Goal: Information Seeking & Learning: Learn about a topic

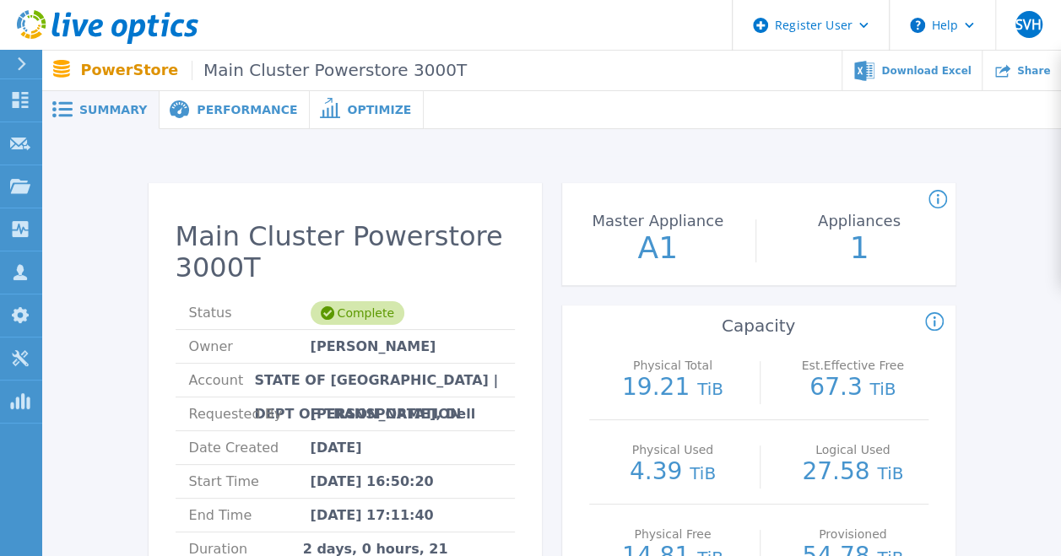
click at [203, 115] on span "Performance" at bounding box center [247, 110] width 100 height 12
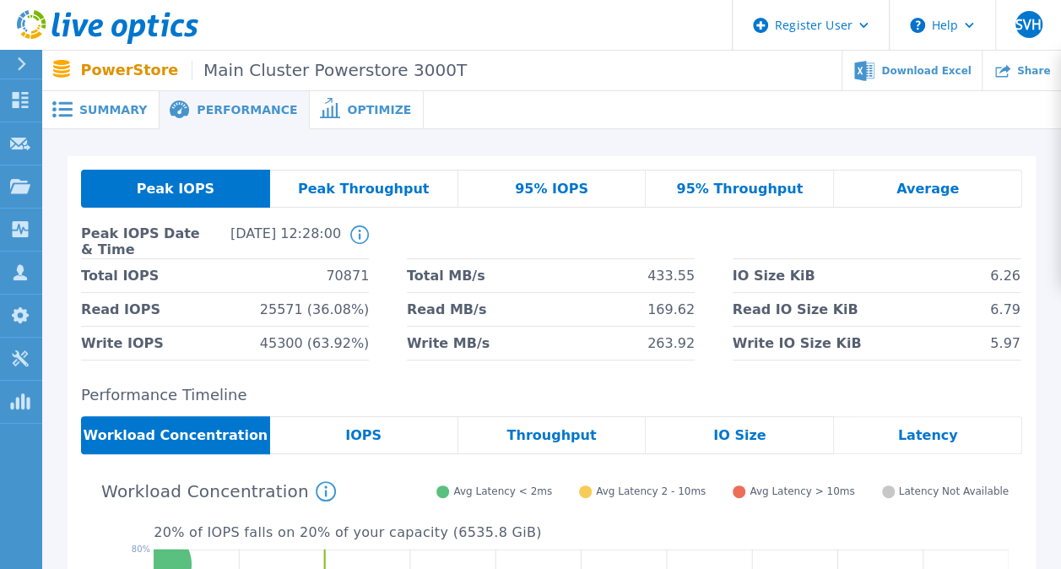
click at [116, 117] on div "Summary" at bounding box center [100, 110] width 117 height 38
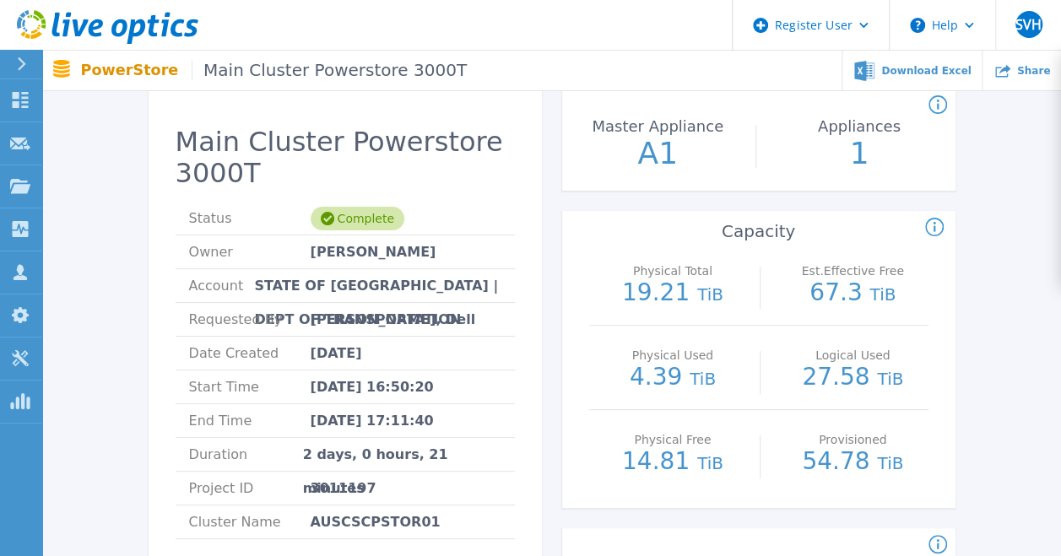
scroll to position [94, 0]
drag, startPoint x: 631, startPoint y: 291, endPoint x: 763, endPoint y: 310, distance: 133.0
click at [763, 310] on div "Physical Total 19.21 TiB Est.Effective Free 67.3 TiB" at bounding box center [758, 284] width 339 height 84
drag, startPoint x: 763, startPoint y: 310, endPoint x: 748, endPoint y: 355, distance: 47.3
click at [748, 355] on div "Physical Used 4.39 TiB Logical Used 27.58 TiB" at bounding box center [758, 369] width 339 height 84
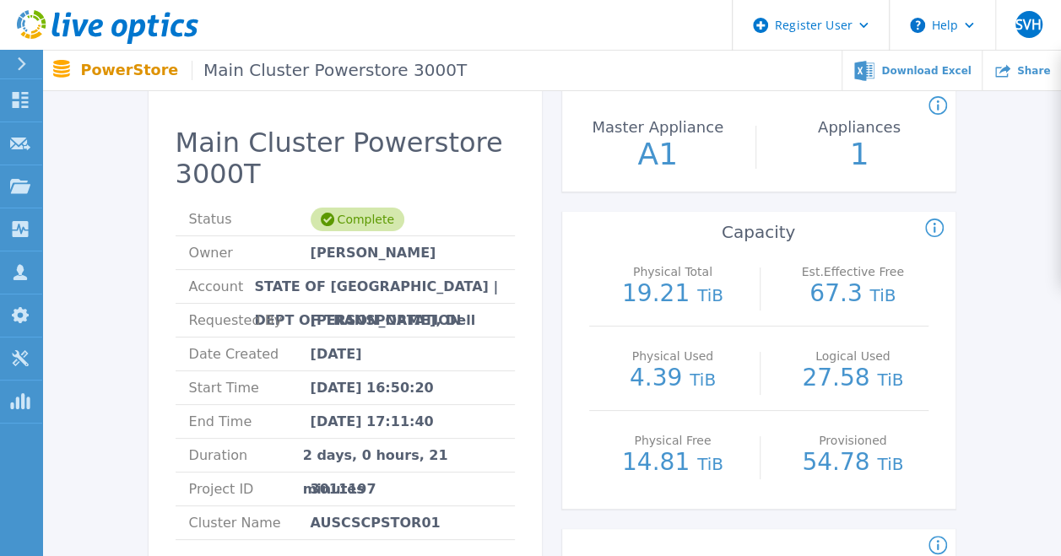
scroll to position [0, 6]
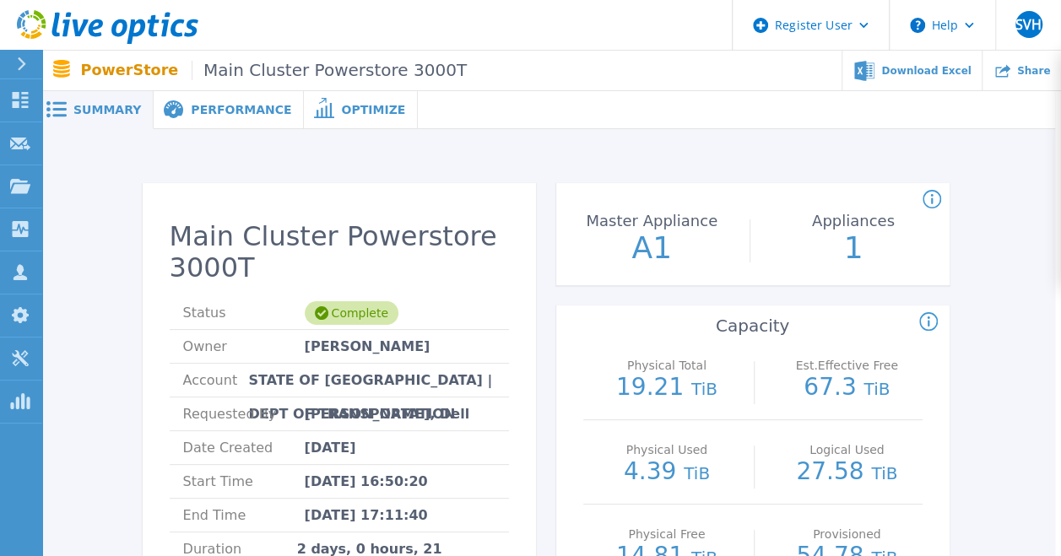
drag, startPoint x: 198, startPoint y: 111, endPoint x: 207, endPoint y: 115, distance: 9.1
click at [198, 111] on span "Performance" at bounding box center [241, 110] width 100 height 12
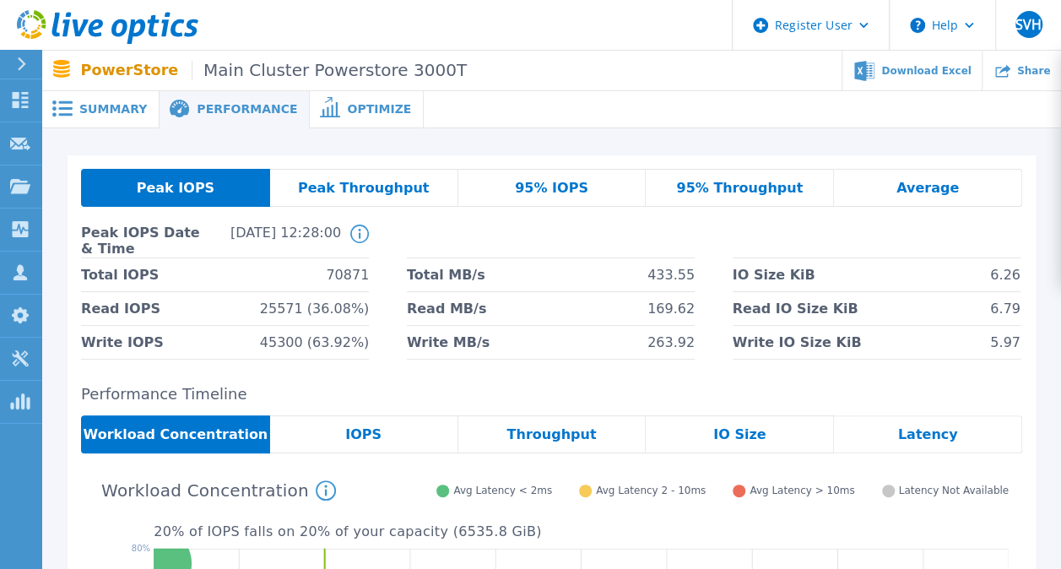
scroll to position [0, 0]
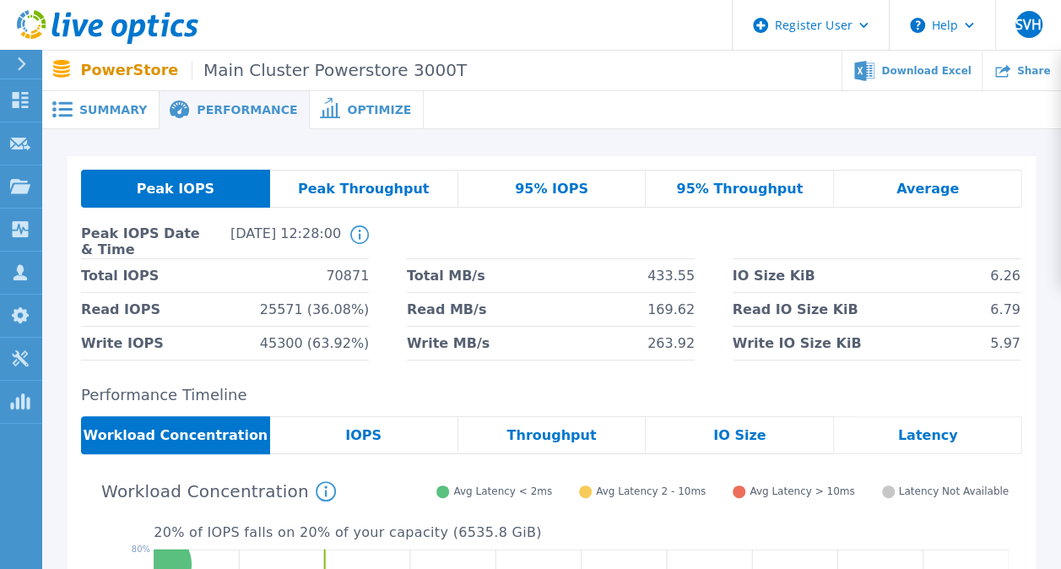
click at [821, 128] on div at bounding box center [742, 110] width 637 height 38
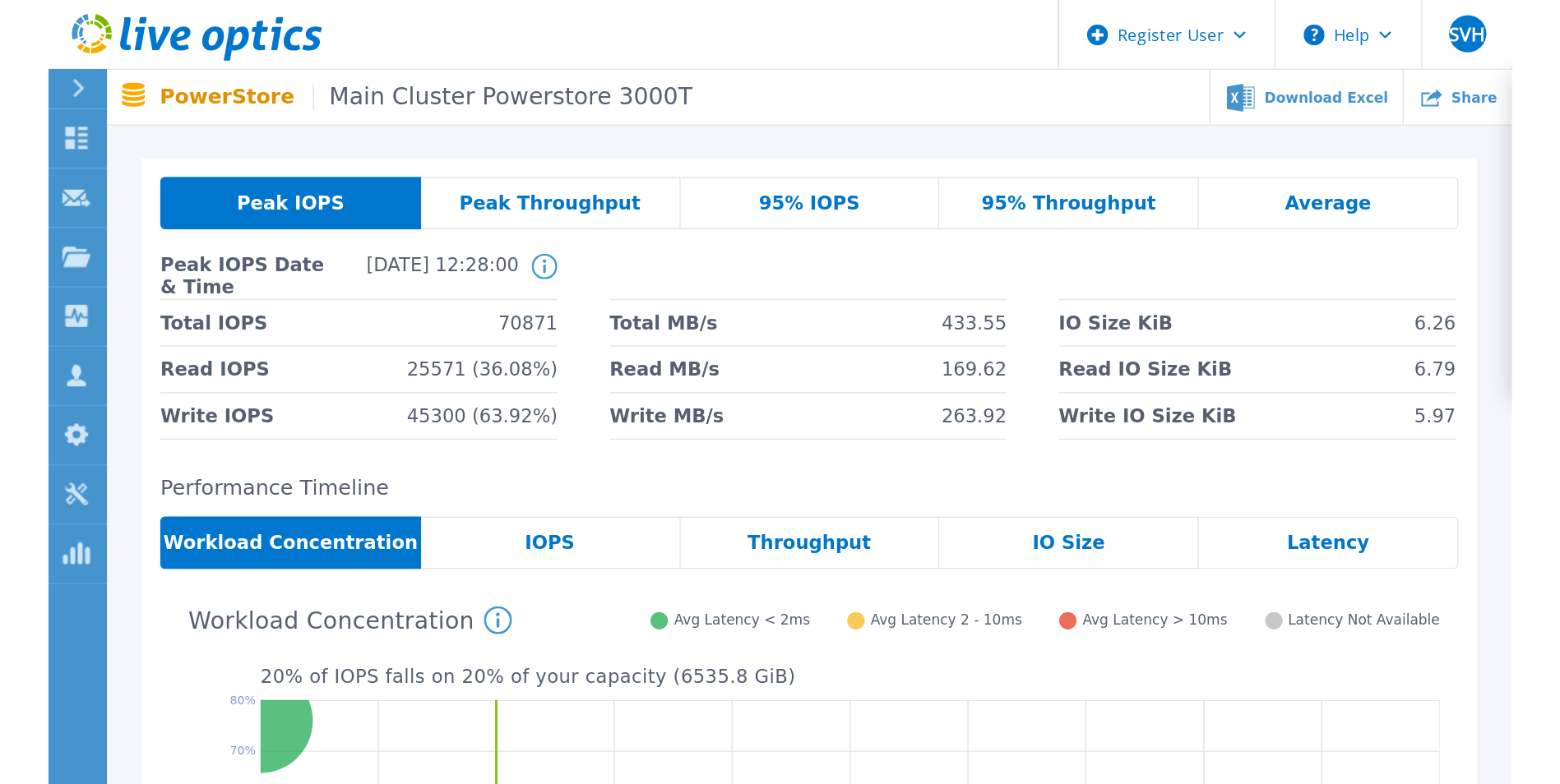
scroll to position [34, 0]
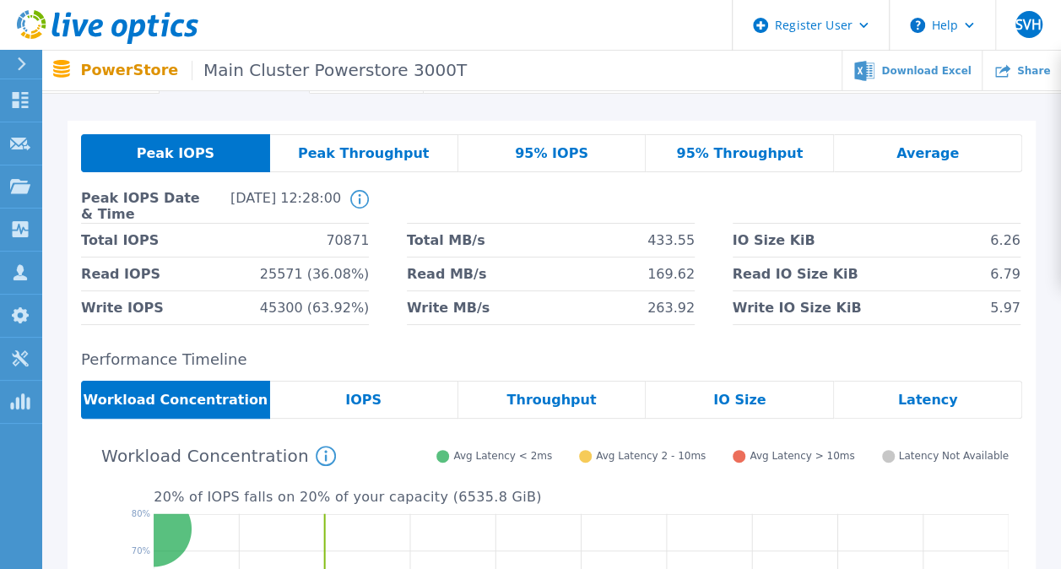
click at [586, 154] on div "95% IOPS" at bounding box center [552, 153] width 188 height 38
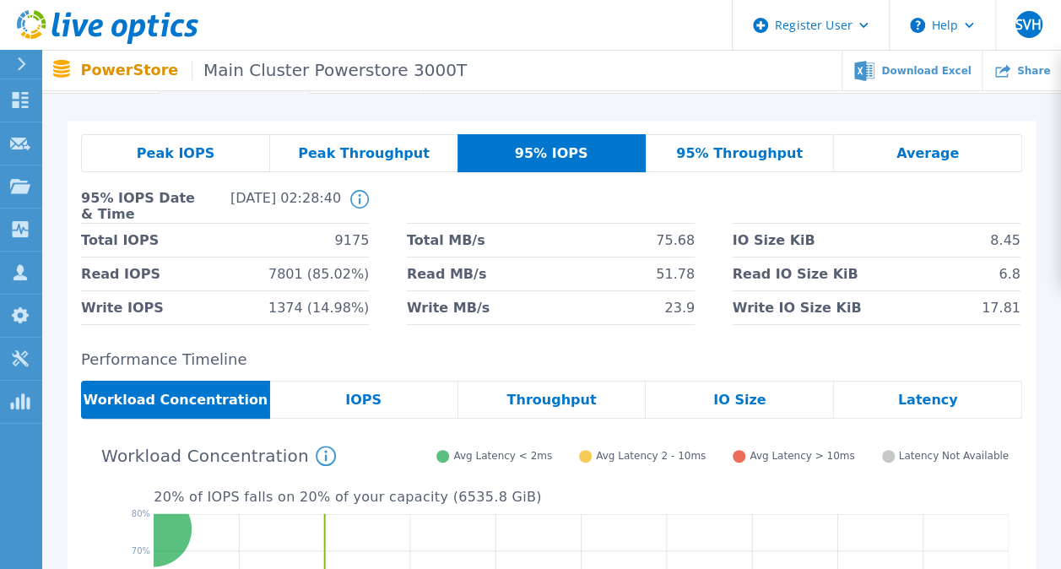
click at [211, 167] on div "Peak IOPS" at bounding box center [175, 153] width 189 height 38
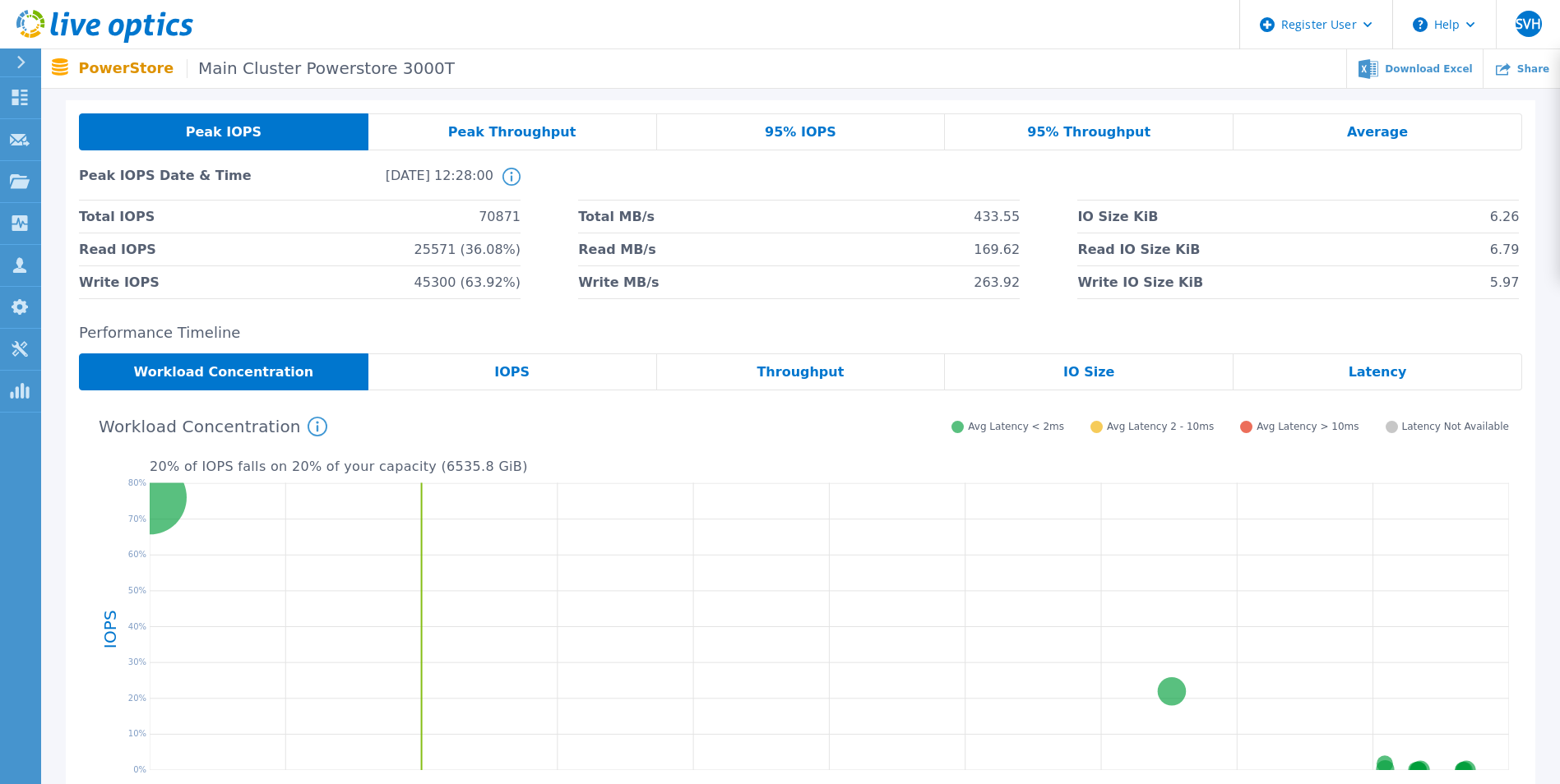
scroll to position [0, 0]
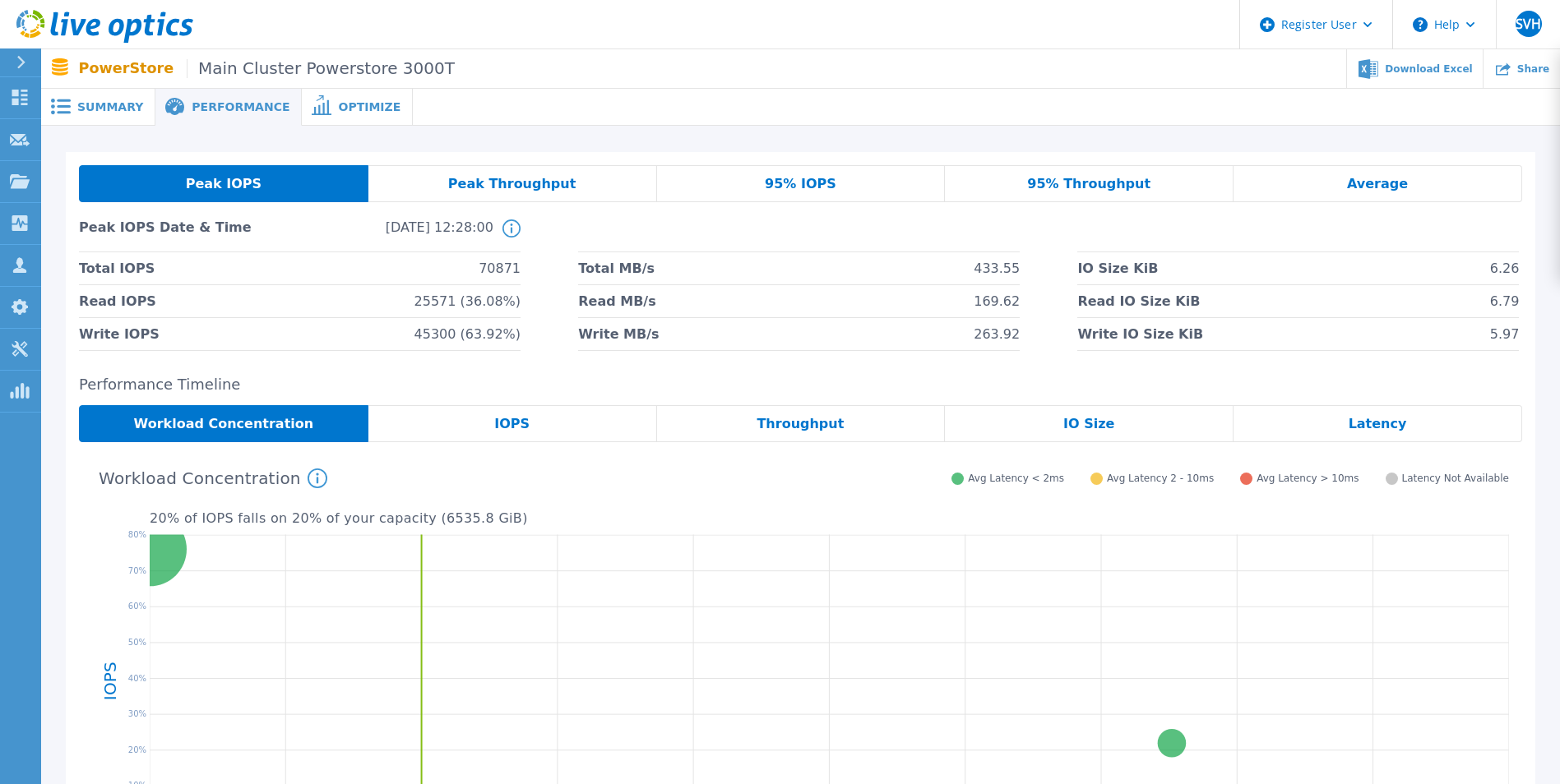
click at [73, 105] on span at bounding box center [58, 106] width 36 height 16
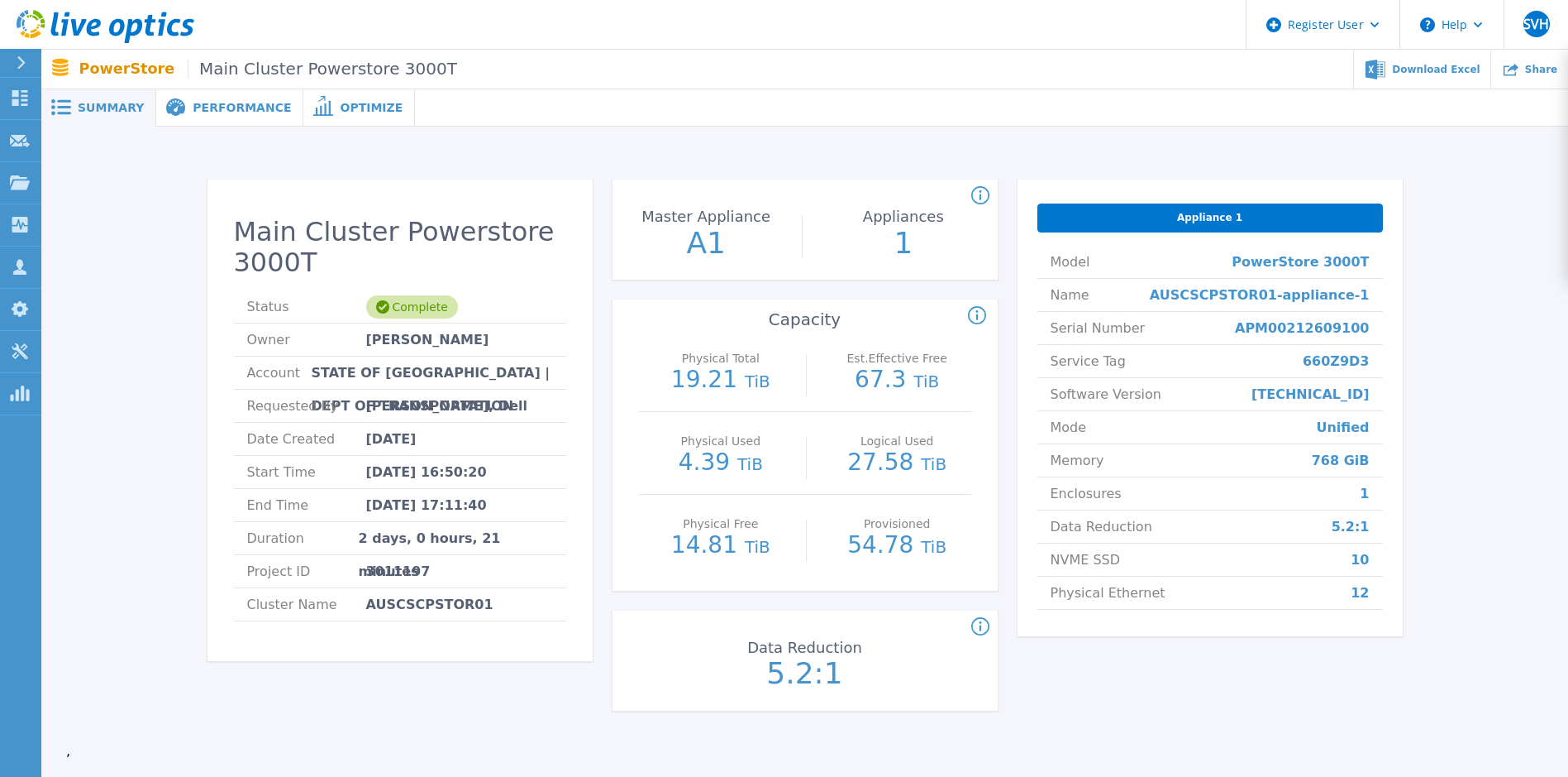
click at [183, 124] on div "Performance" at bounding box center [230, 108] width 147 height 37
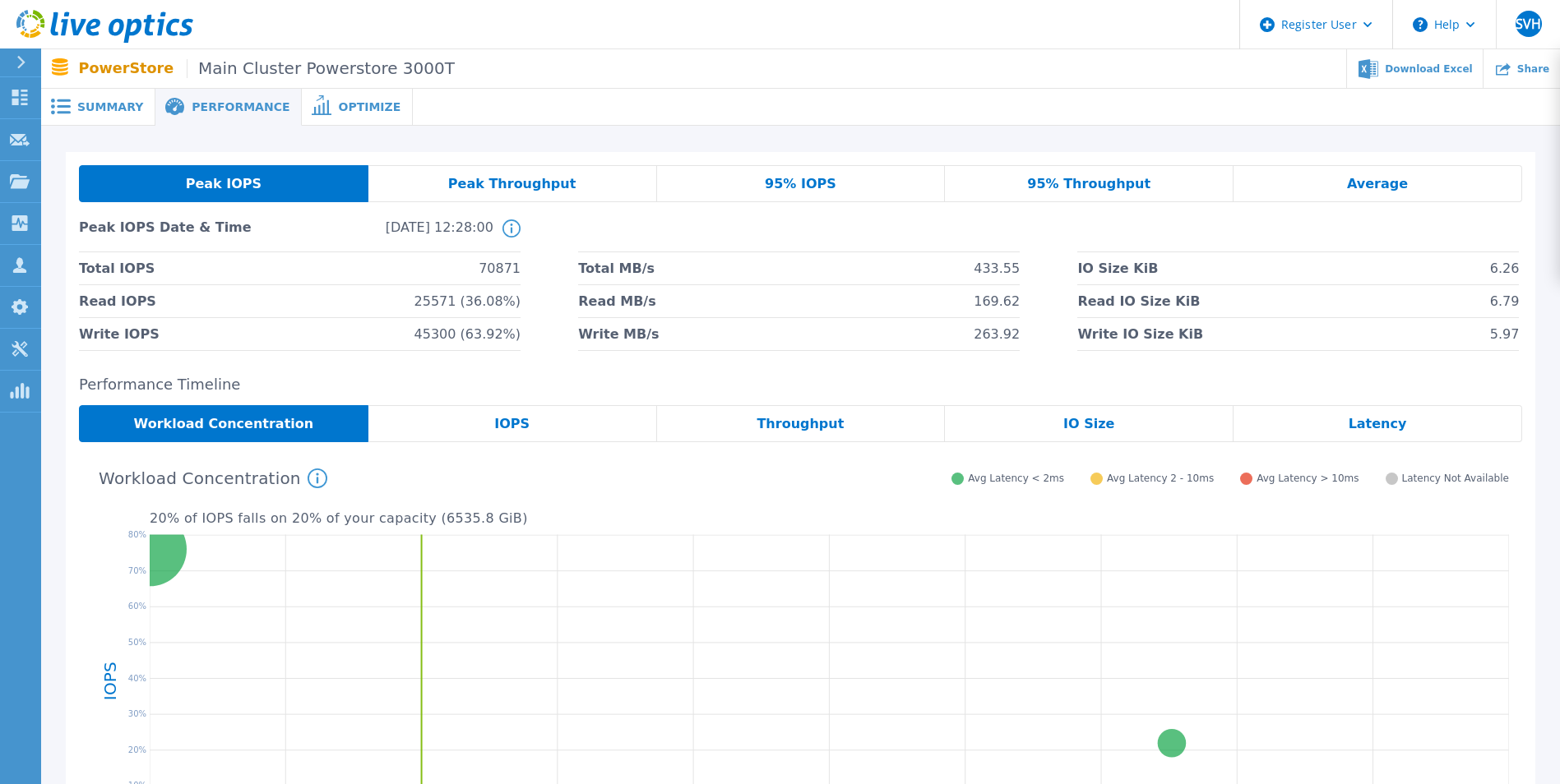
click at [773, 186] on span "95% IOPS" at bounding box center [800, 184] width 71 height 14
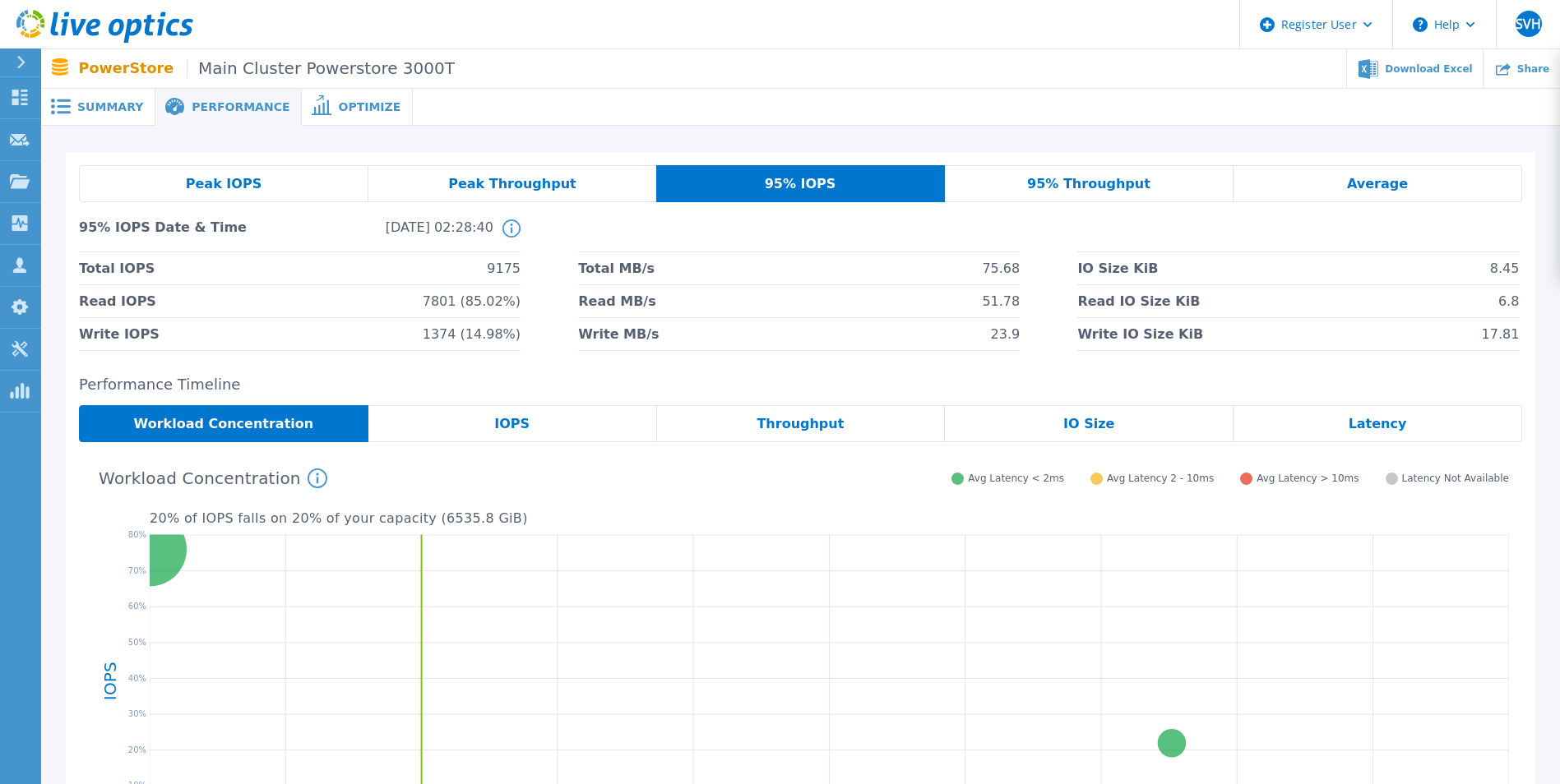
click at [237, 184] on span "Peak IOPS" at bounding box center [224, 184] width 76 height 14
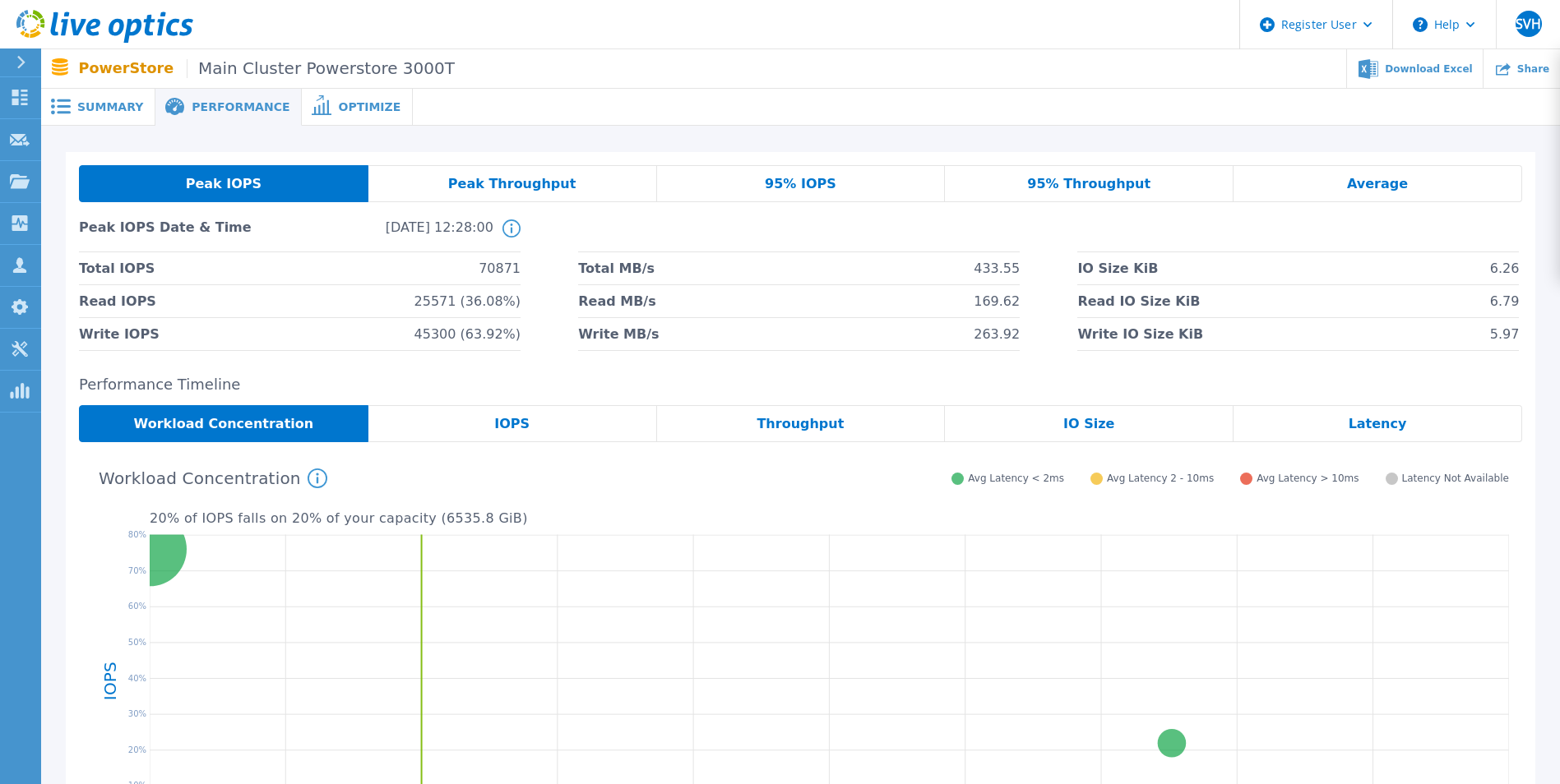
click at [533, 177] on span "Peak Throughput" at bounding box center [513, 184] width 129 height 14
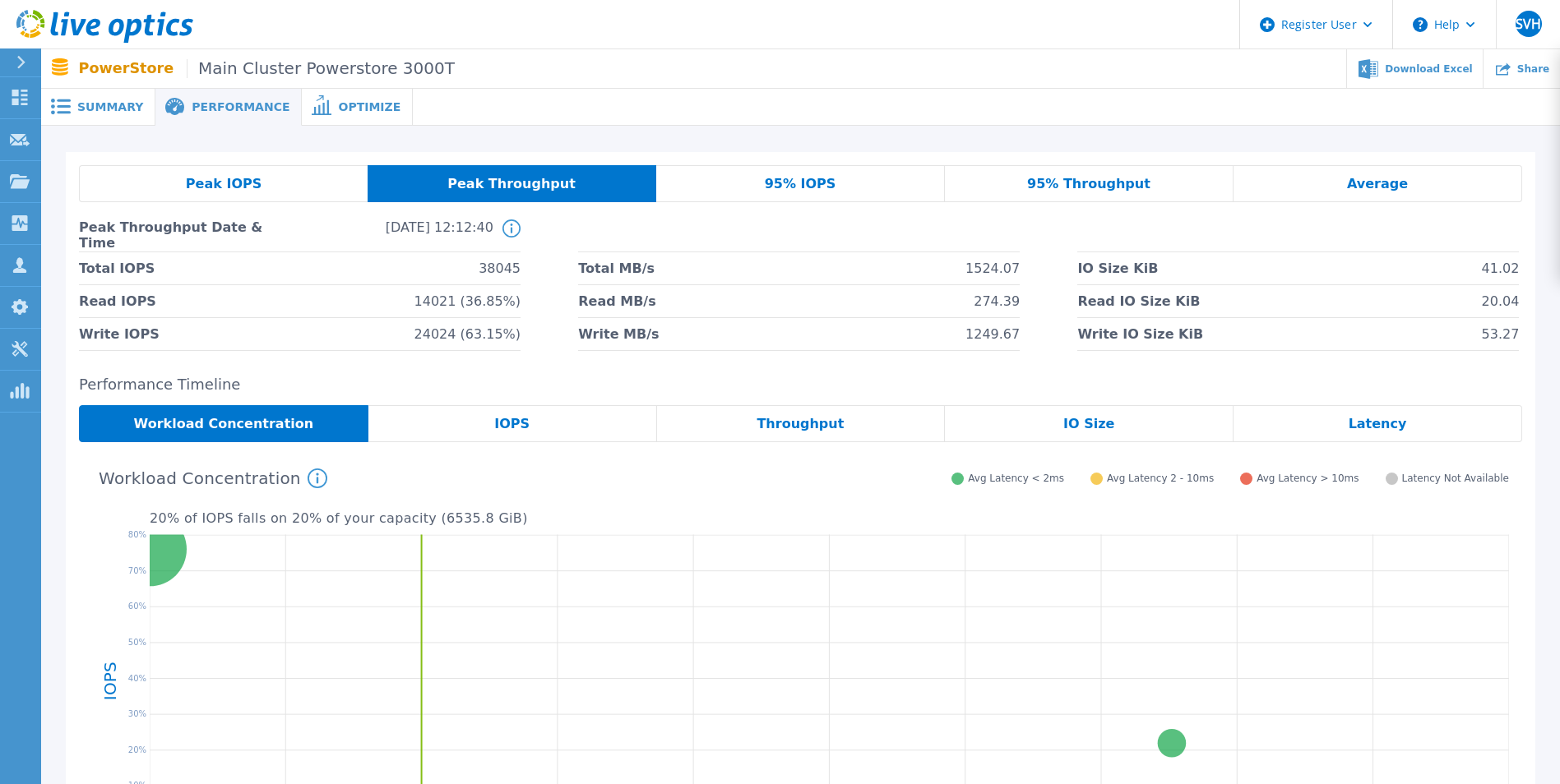
click at [742, 205] on div "Peak IOPS Peak Throughput 95% IOPS 95% Throughput Average Peak Throughput Date …" at bounding box center [801, 258] width 1444 height 186
click at [759, 197] on div "95% IOPS" at bounding box center [801, 184] width 288 height 37
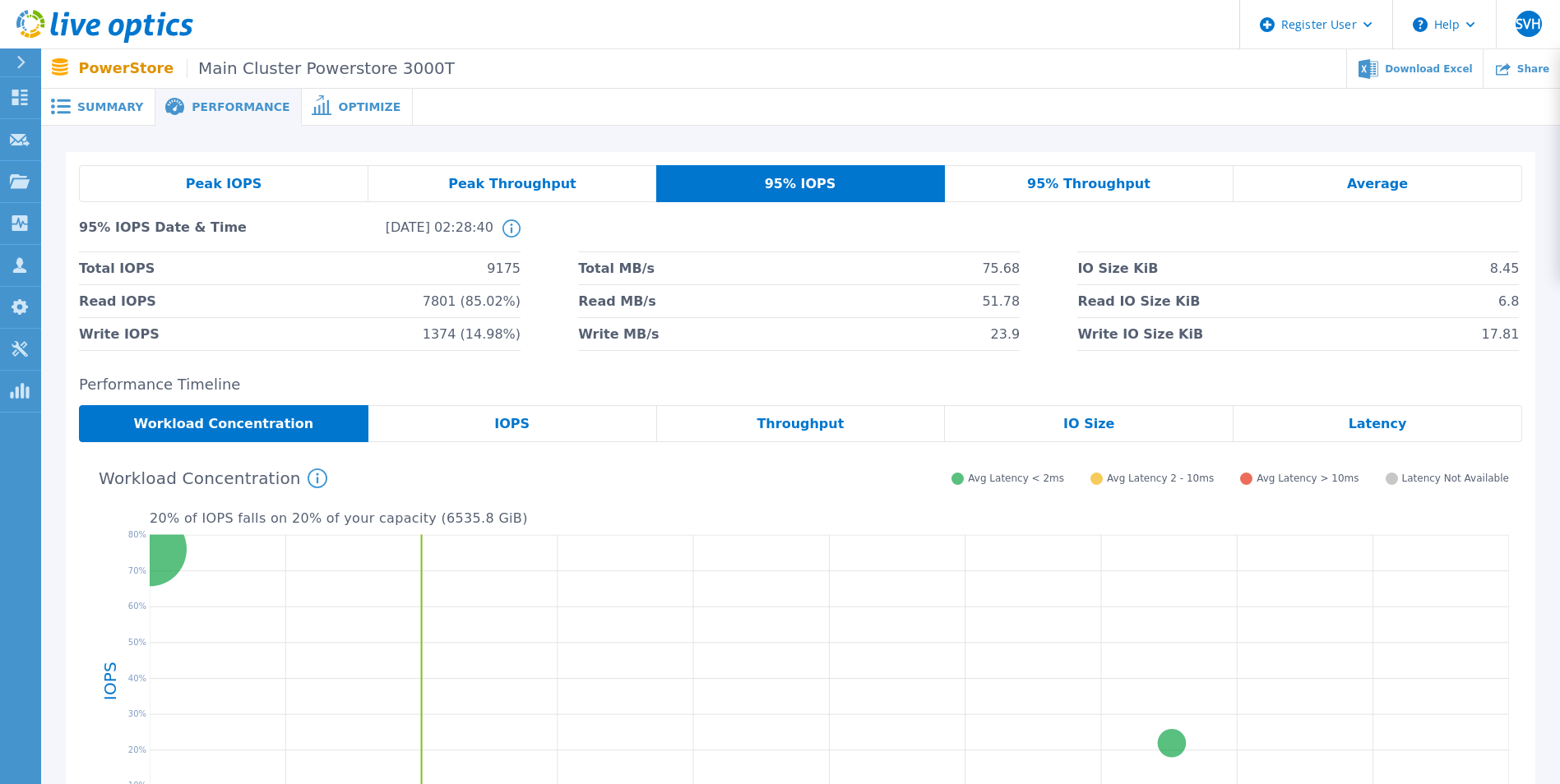
click at [1021, 203] on div "Peak IOPS Peak Throughput 95% IOPS 95% Throughput Average 95% IOPS Date & Time …" at bounding box center [801, 258] width 1444 height 186
click at [1021, 184] on span "95% Throughput" at bounding box center [1088, 184] width 124 height 14
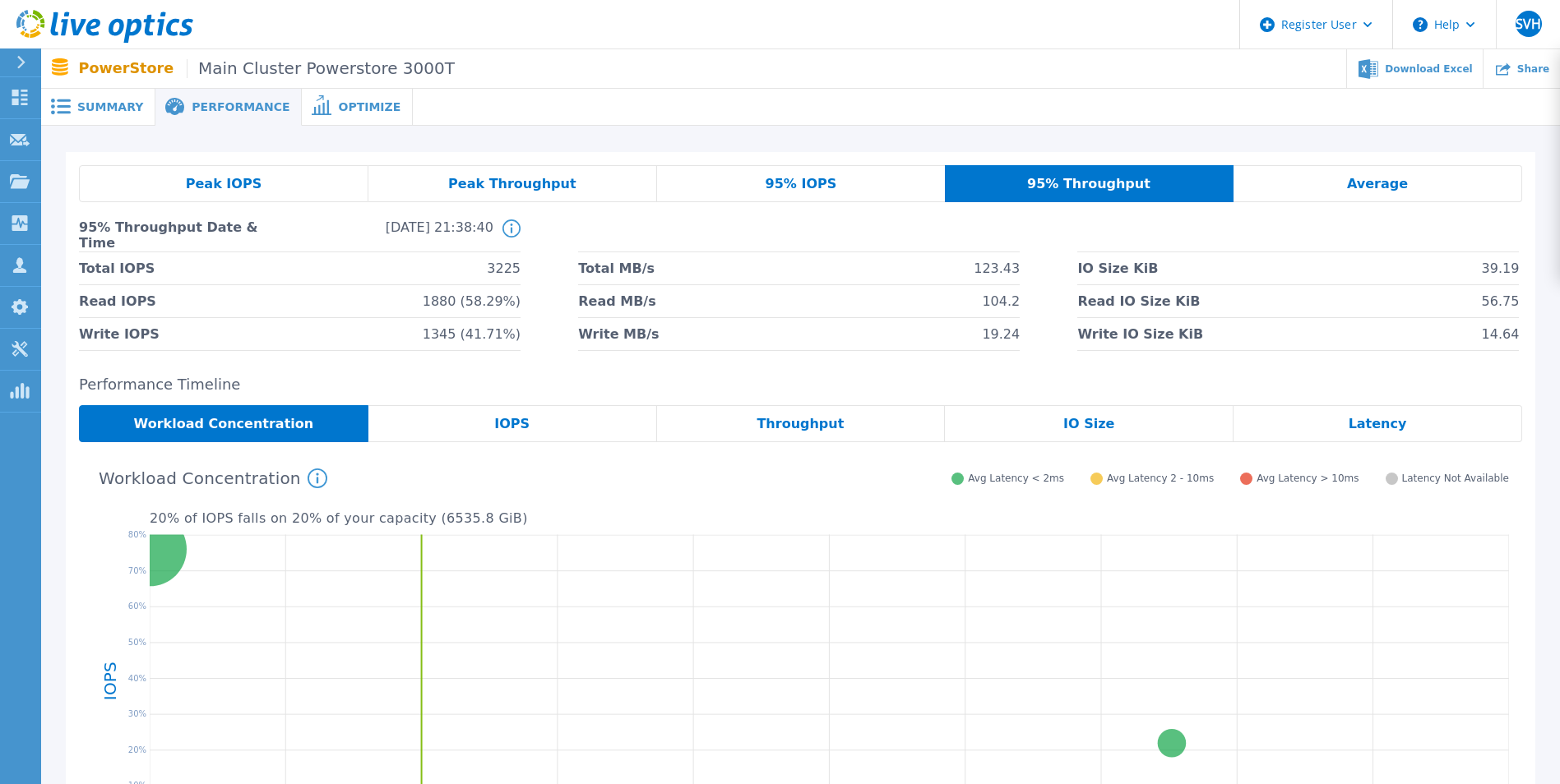
click at [600, 440] on div "IOPS" at bounding box center [513, 424] width 288 height 37
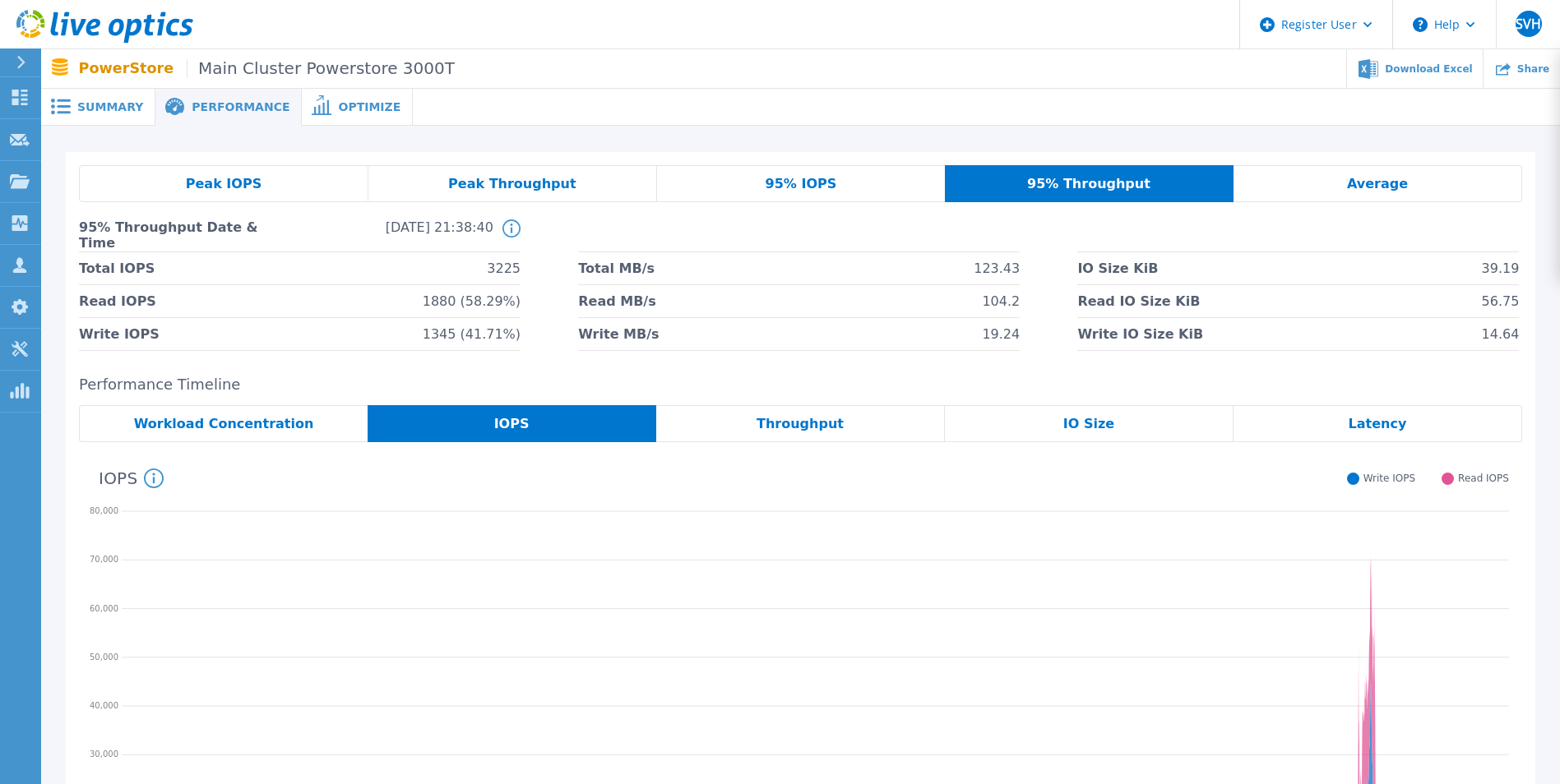
click at [269, 420] on span "Workload Concentration" at bounding box center [224, 425] width 180 height 14
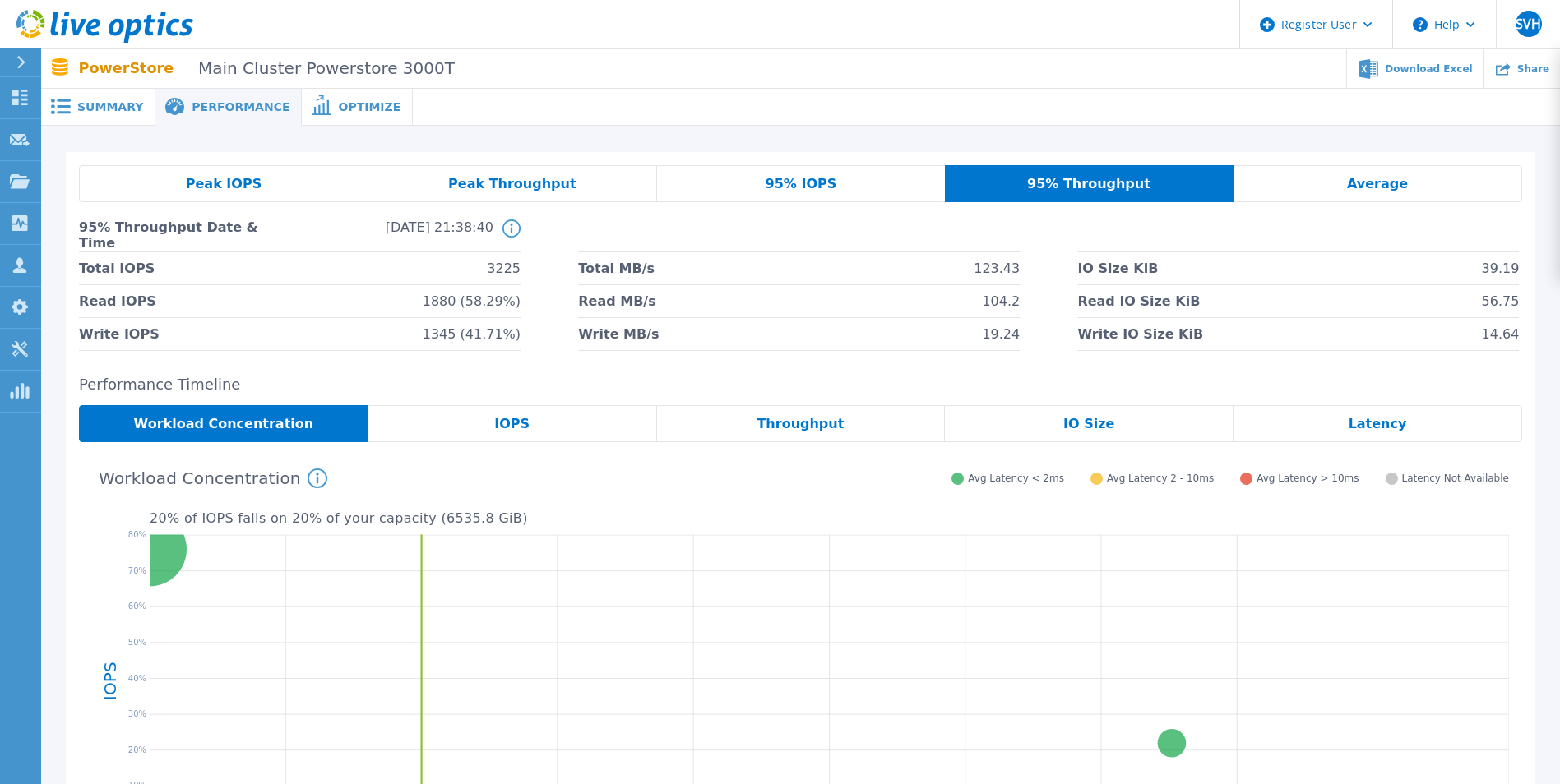
click at [179, 178] on div "Peak IOPS" at bounding box center [223, 184] width 289 height 37
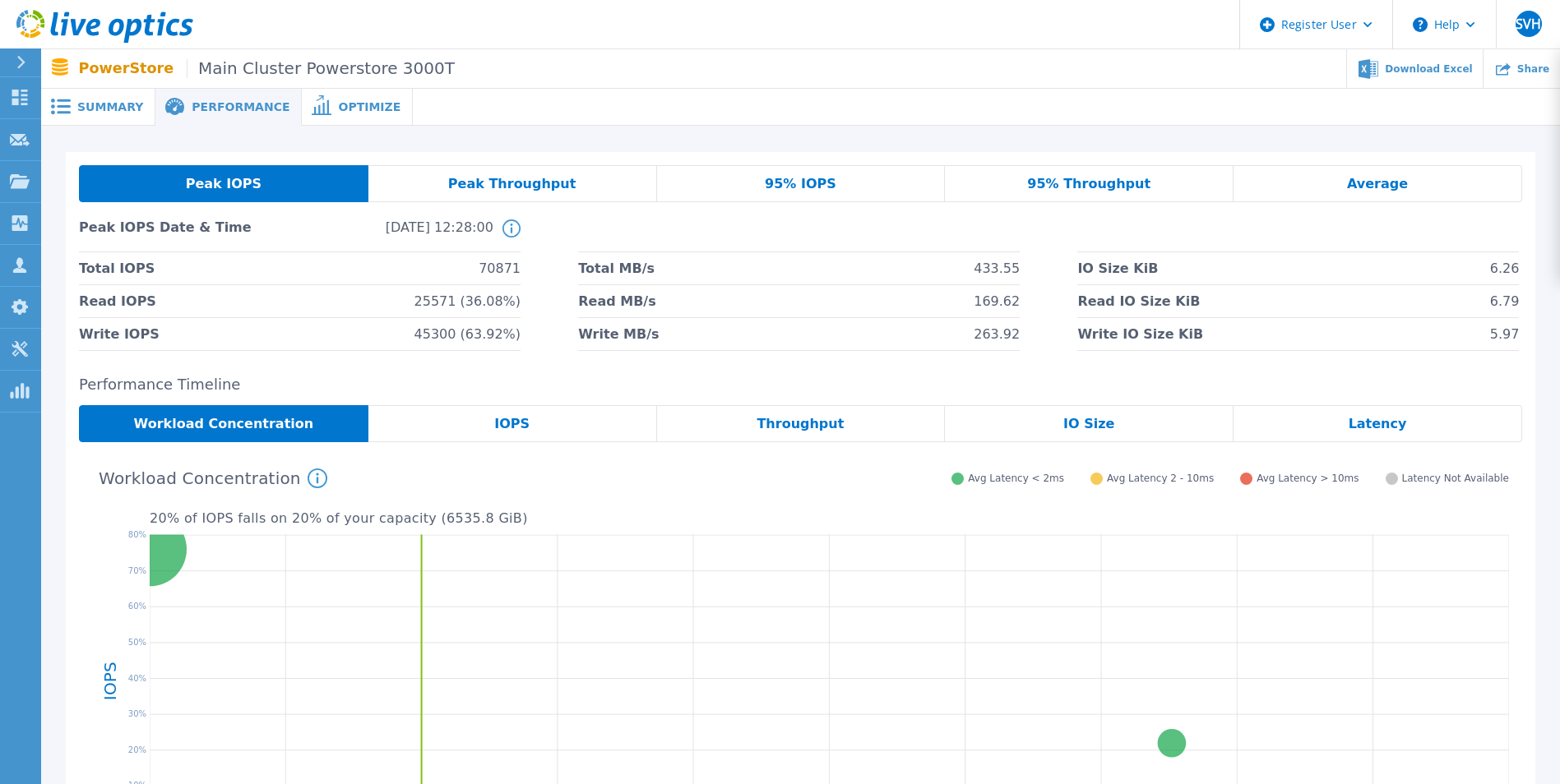
click at [764, 184] on div "95% IOPS" at bounding box center [802, 184] width 288 height 37
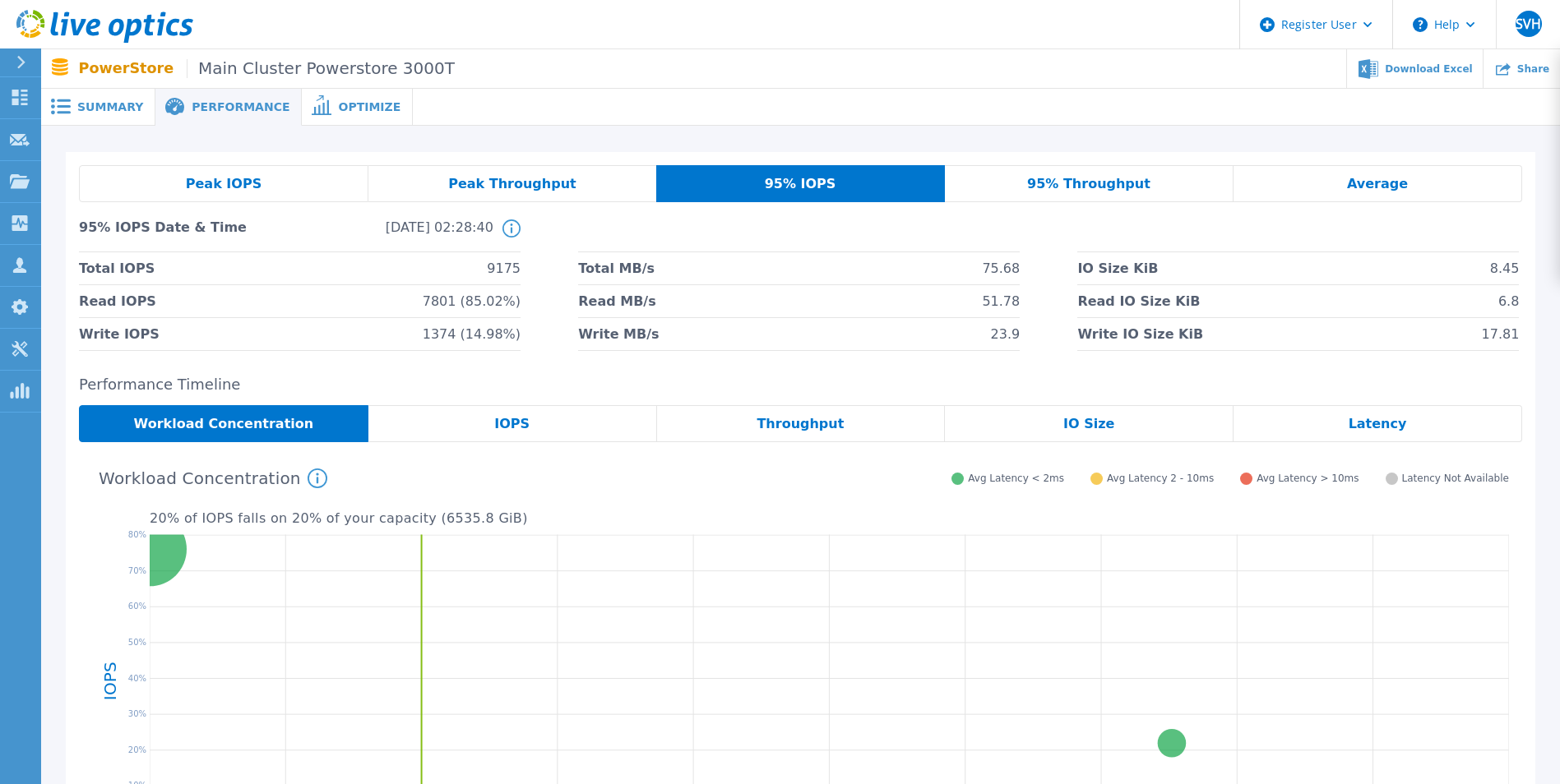
click at [130, 105] on span "Summary" at bounding box center [110, 107] width 66 height 12
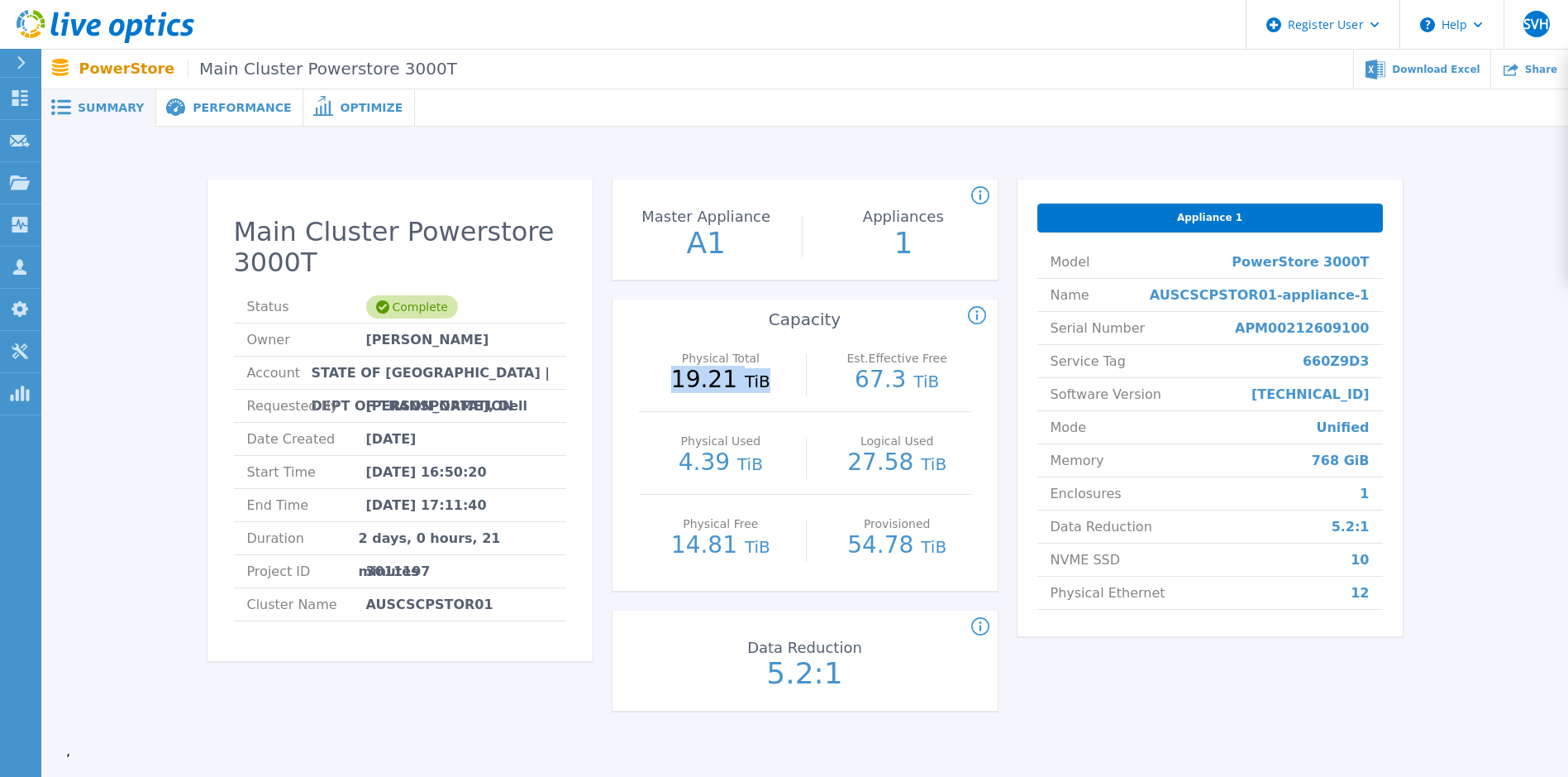
drag, startPoint x: 677, startPoint y: 385, endPoint x: 804, endPoint y: 385, distance: 127.0
click at [804, 385] on div "Physical Total 19.21 TiB Est.Effective Free 67.3 TiB" at bounding box center [805, 370] width 332 height 82
click at [1026, 545] on div "Main Cluster Powerstore 3000T Status Complete Owner Pradeep Nathan Account STAT…" at bounding box center [805, 448] width 1478 height 591
click at [1026, 220] on div "Appliance 1" at bounding box center [1210, 219] width 346 height 29
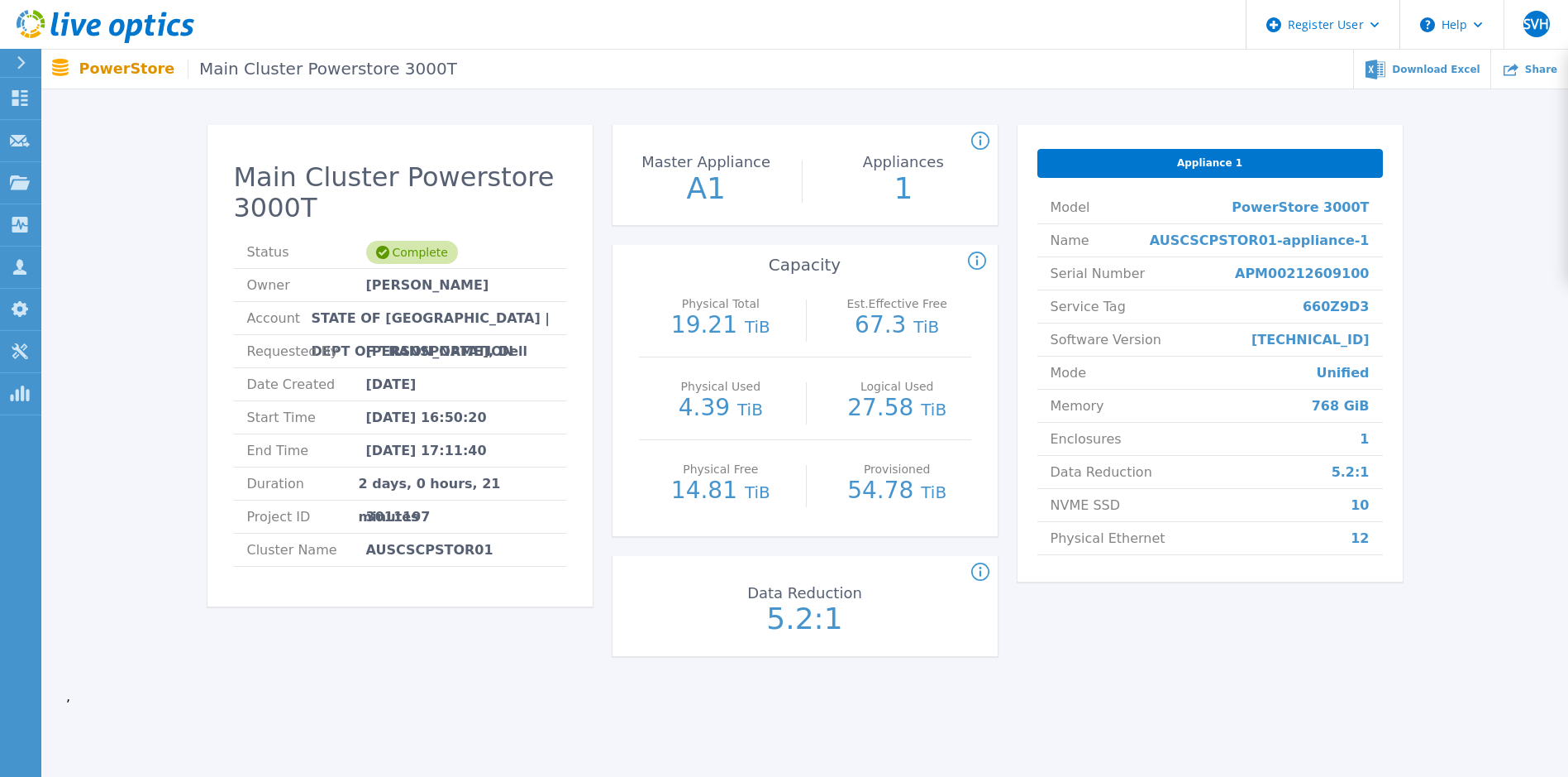
scroll to position [56, 0]
drag, startPoint x: 1316, startPoint y: 311, endPoint x: 1376, endPoint y: 316, distance: 60.2
click at [1026, 316] on li "Service Tag 660Z9D3" at bounding box center [1210, 306] width 346 height 33
drag, startPoint x: 1376, startPoint y: 316, endPoint x: 1360, endPoint y: 316, distance: 16.0
copy span "660Z9D3"
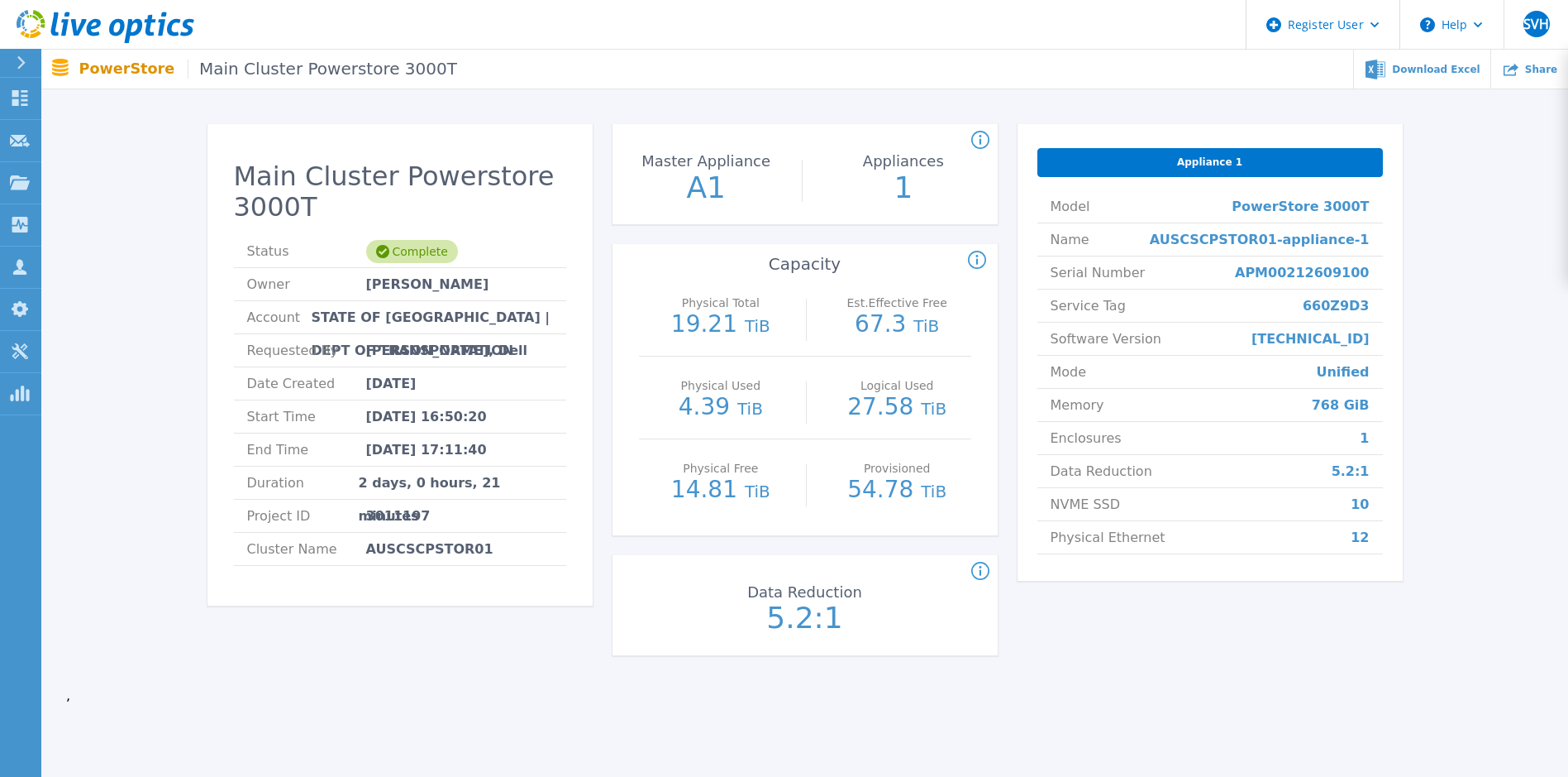
click at [1026, 545] on div "Appliance 1 Model PowerStore 3000T Name AUSCSCPSTOR01-appliance-1 Serial Number…" at bounding box center [1210, 400] width 385 height 551
